Goal: Information Seeking & Learning: Check status

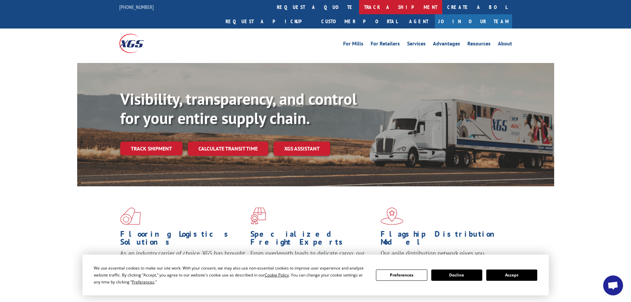
click at [359, 7] on link "track a shipment" at bounding box center [400, 7] width 83 height 14
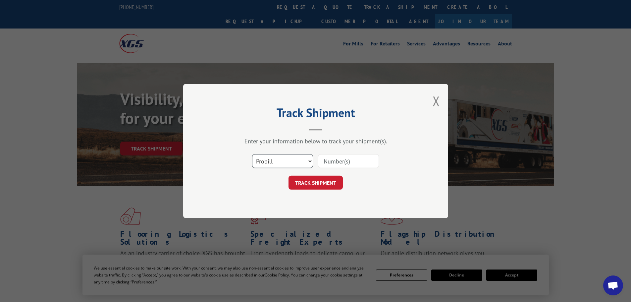
click at [279, 160] on select "Select category... Probill BOL PO" at bounding box center [282, 161] width 61 height 14
select select "bol"
click at [252, 154] on select "Select category... Probill BOL PO" at bounding box center [282, 161] width 61 height 14
click at [330, 160] on input at bounding box center [348, 161] width 61 height 14
paste input "5606167"
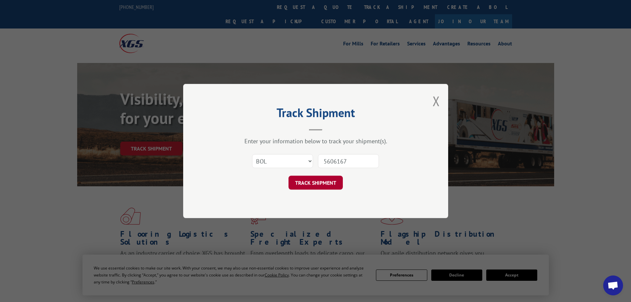
type input "5606167"
click at [324, 182] on button "TRACK SHIPMENT" at bounding box center [315, 182] width 54 height 14
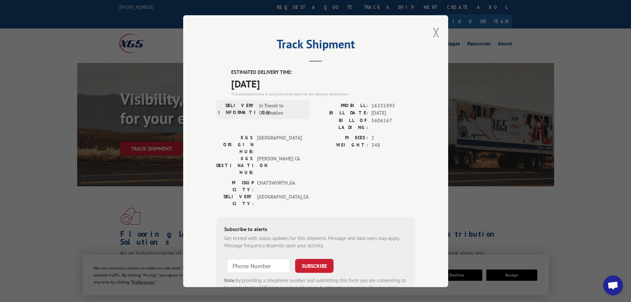
click at [435, 30] on button "Close modal" at bounding box center [435, 33] width 7 height 18
